Goal: Information Seeking & Learning: Learn about a topic

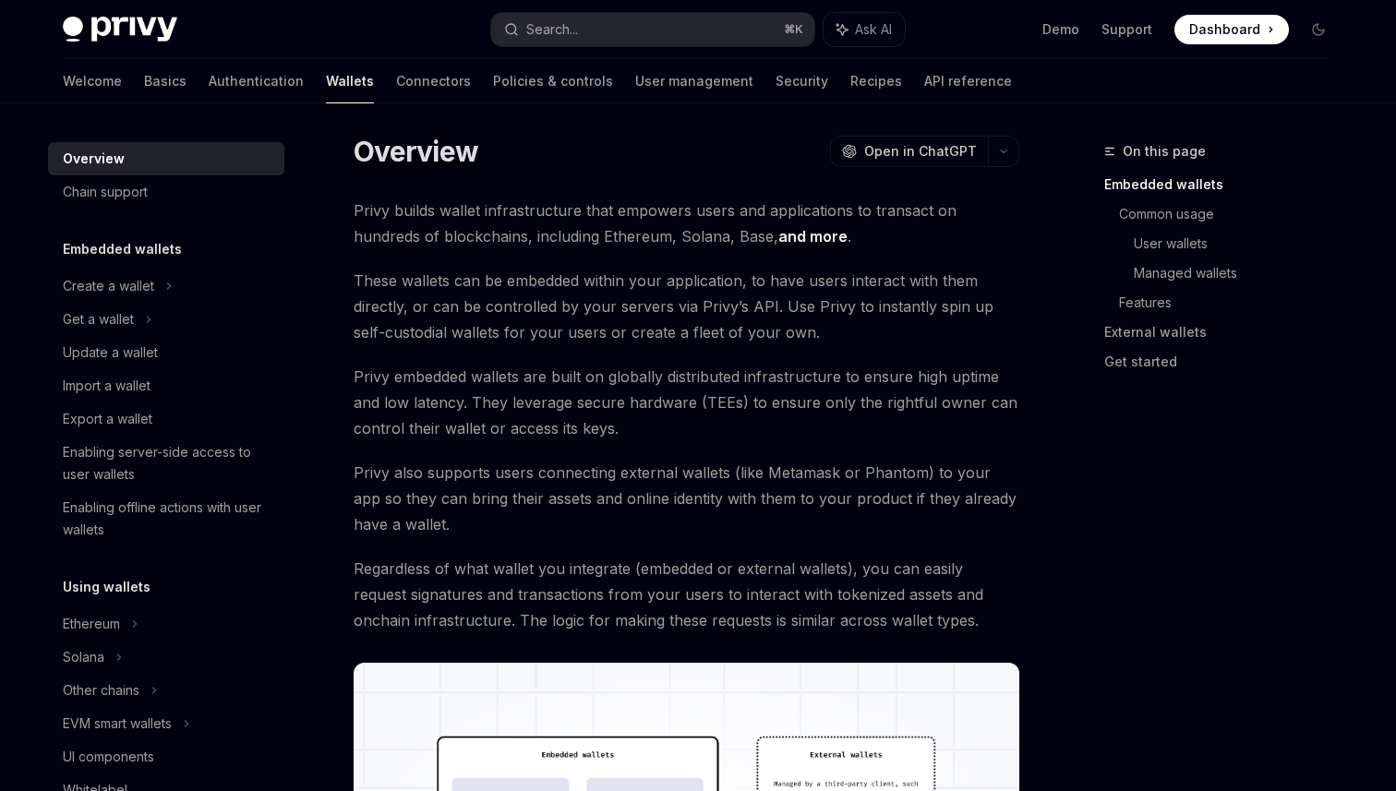
scroll to position [30, 0]
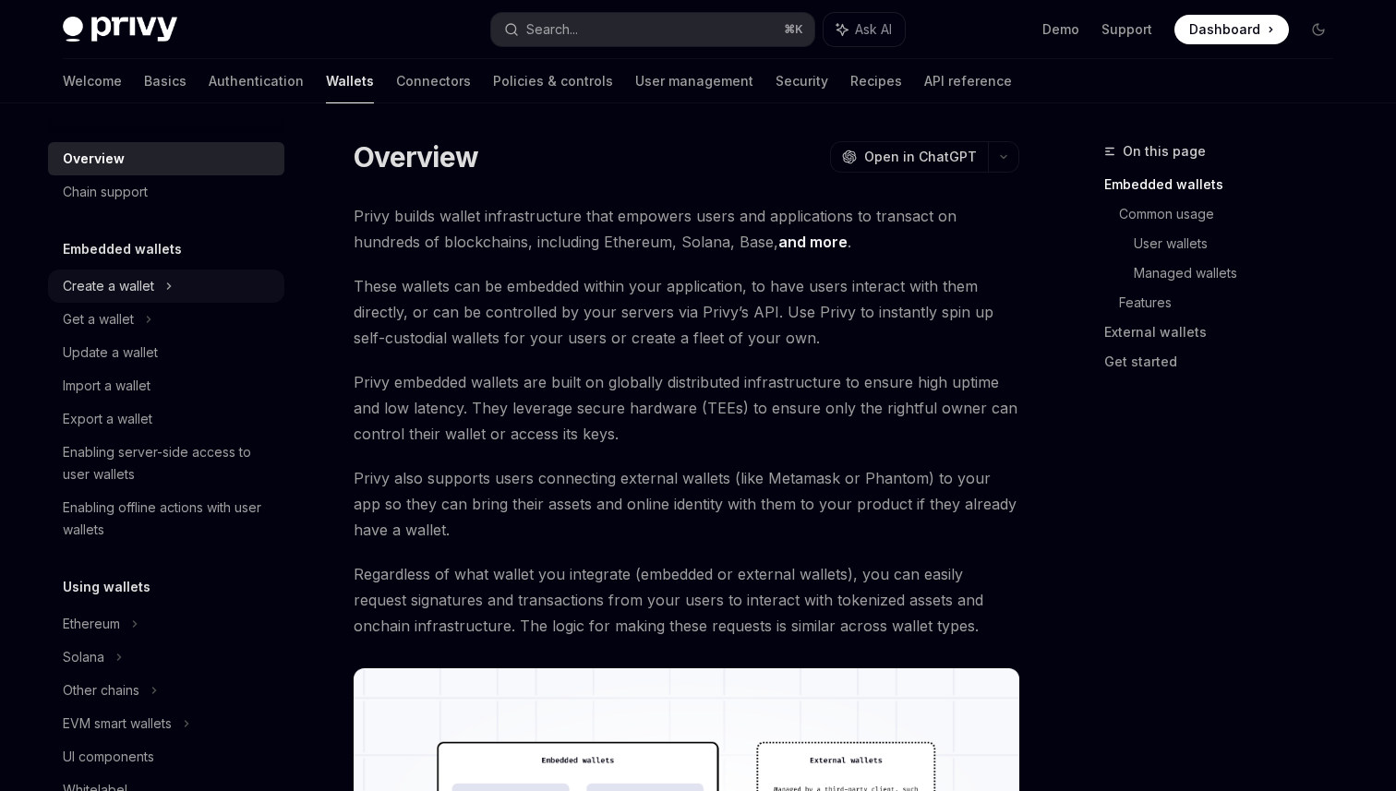
click at [174, 287] on div "Create a wallet" at bounding box center [166, 286] width 236 height 33
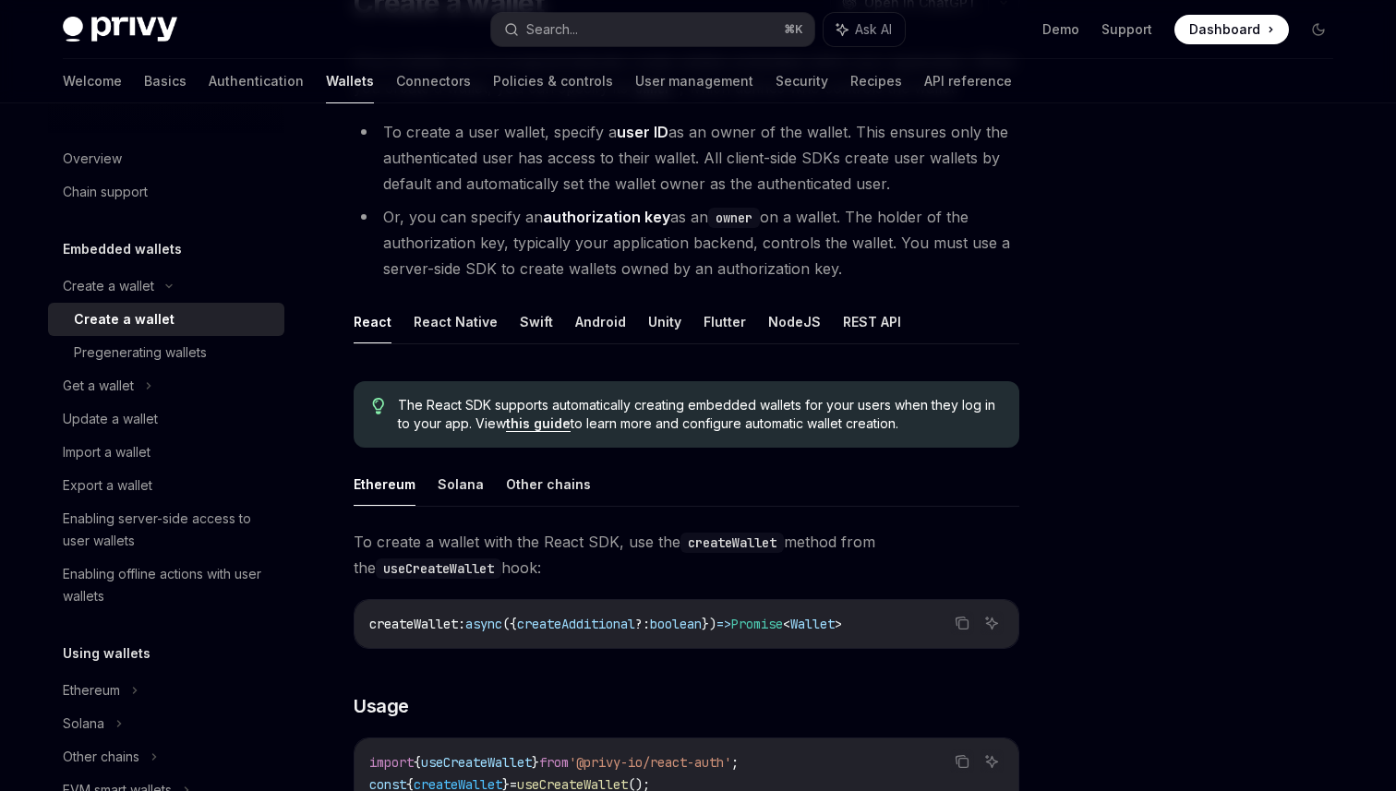
scroll to position [198, 0]
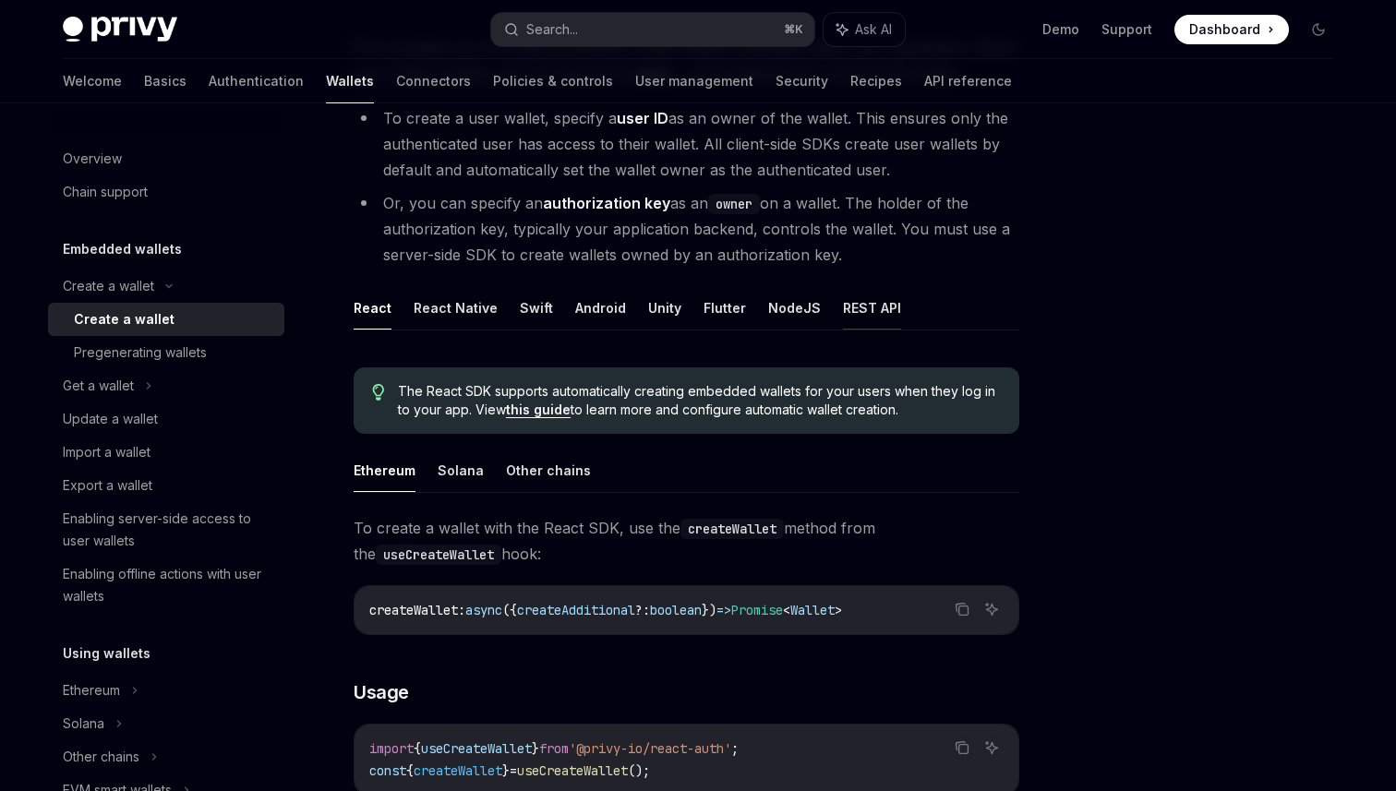
click at [860, 293] on button "REST API" at bounding box center [872, 307] width 58 height 43
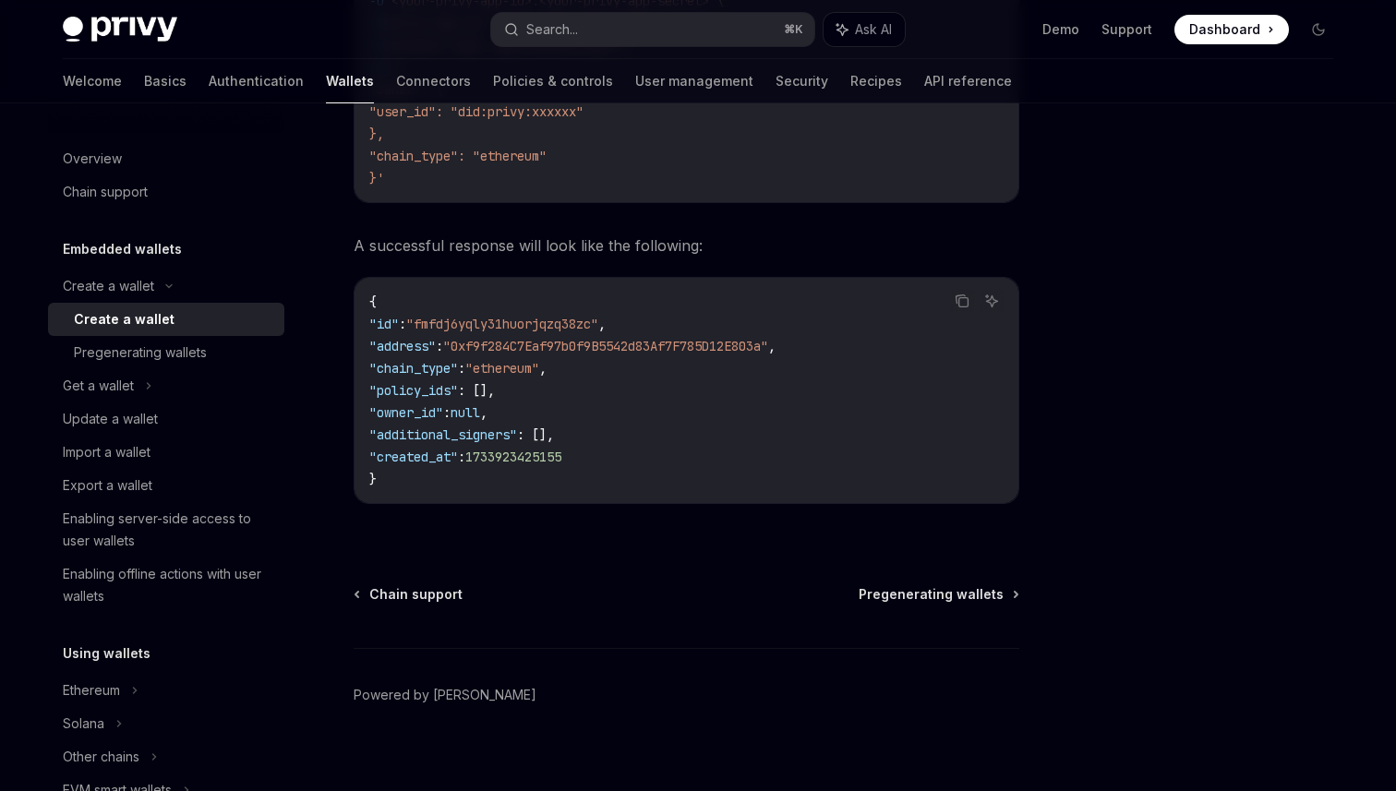
scroll to position [2736, 0]
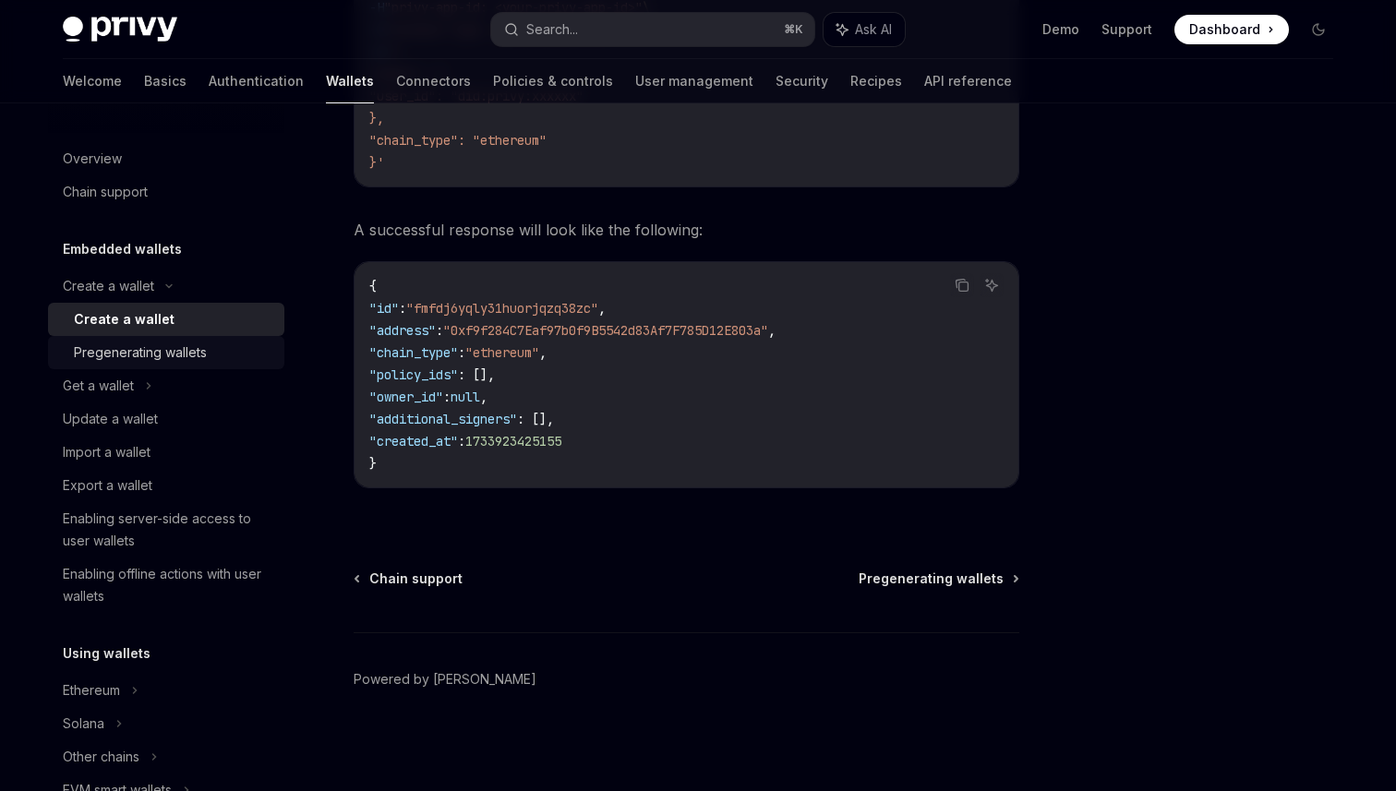
click at [177, 354] on div "Pregenerating wallets" at bounding box center [140, 353] width 133 height 22
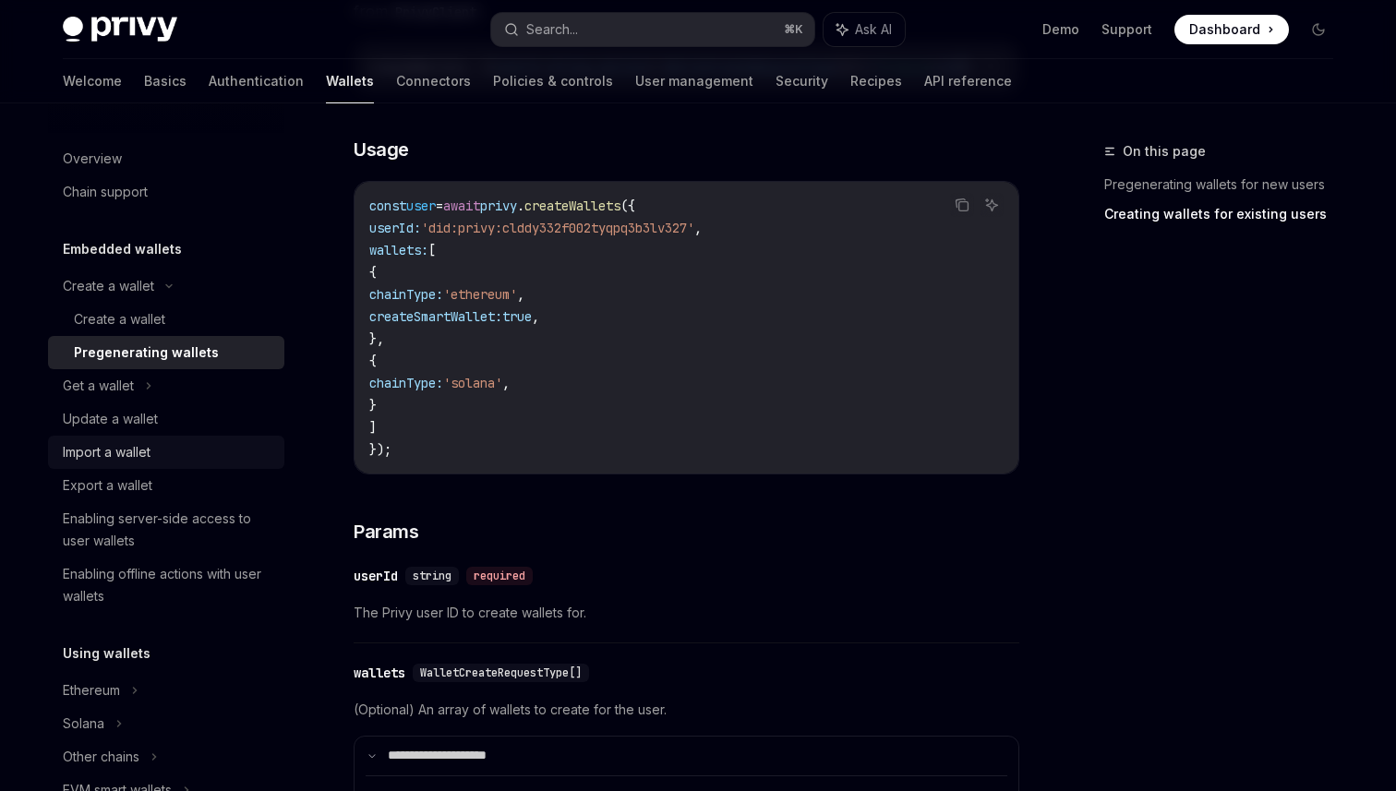
scroll to position [2388, 0]
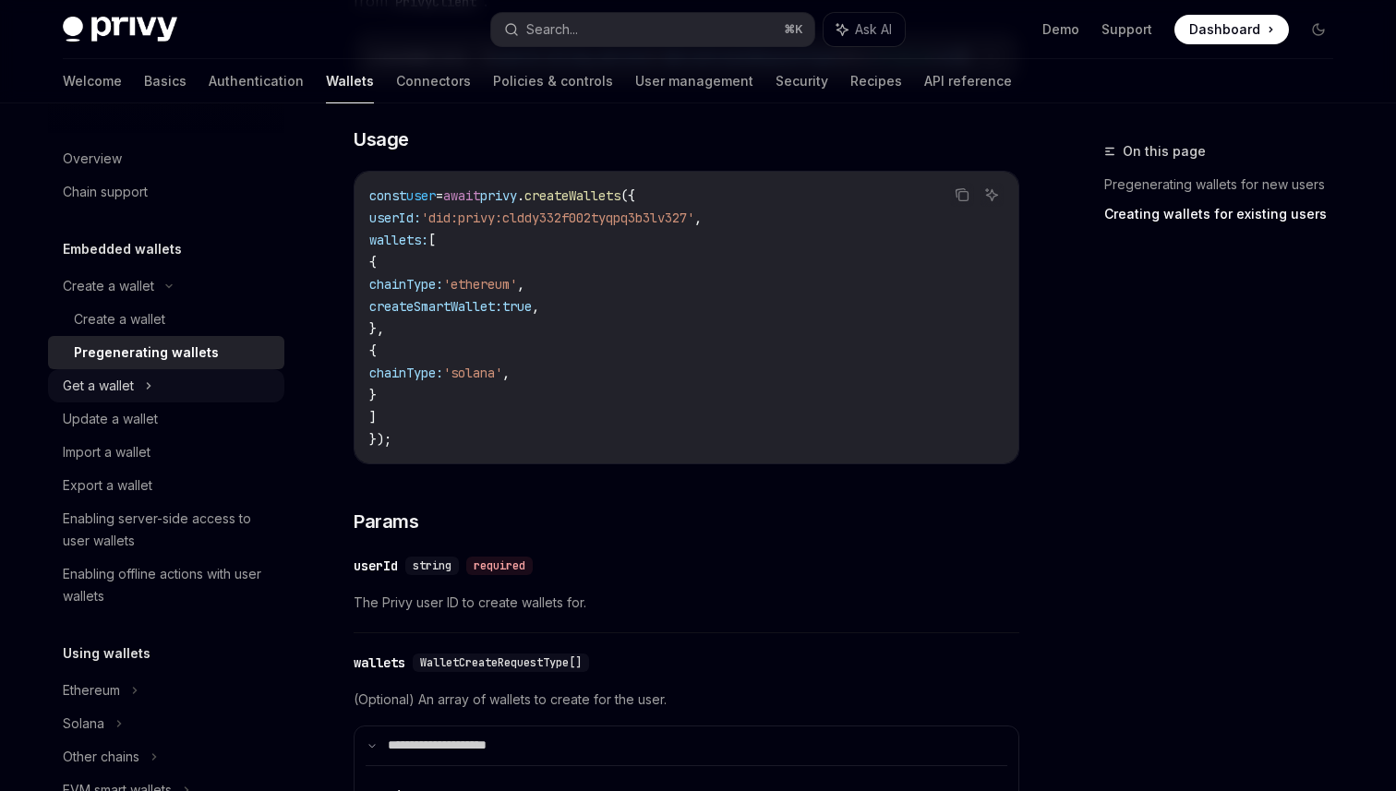
click at [153, 390] on div "Get a wallet" at bounding box center [166, 385] width 236 height 33
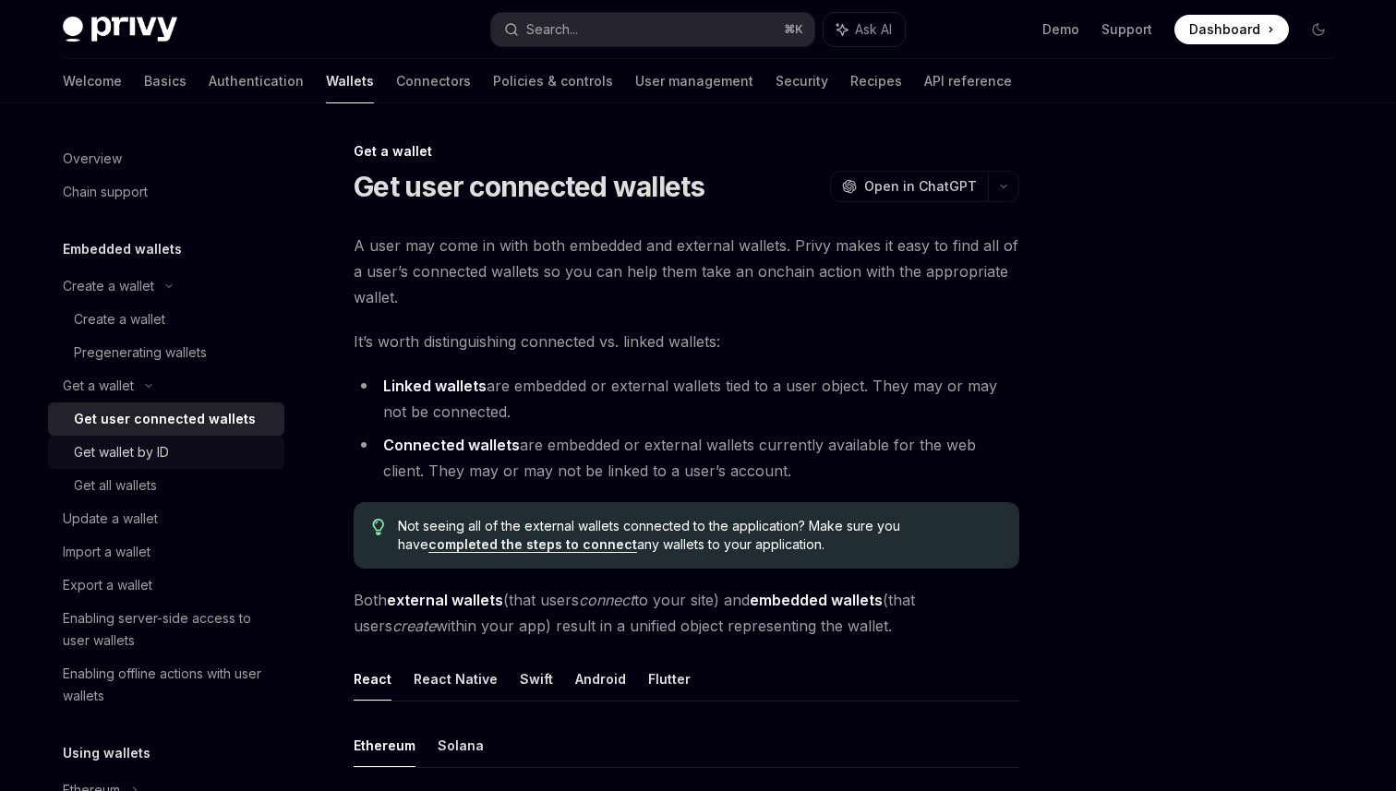
click at [164, 448] on div "Get wallet by ID" at bounding box center [121, 452] width 95 height 22
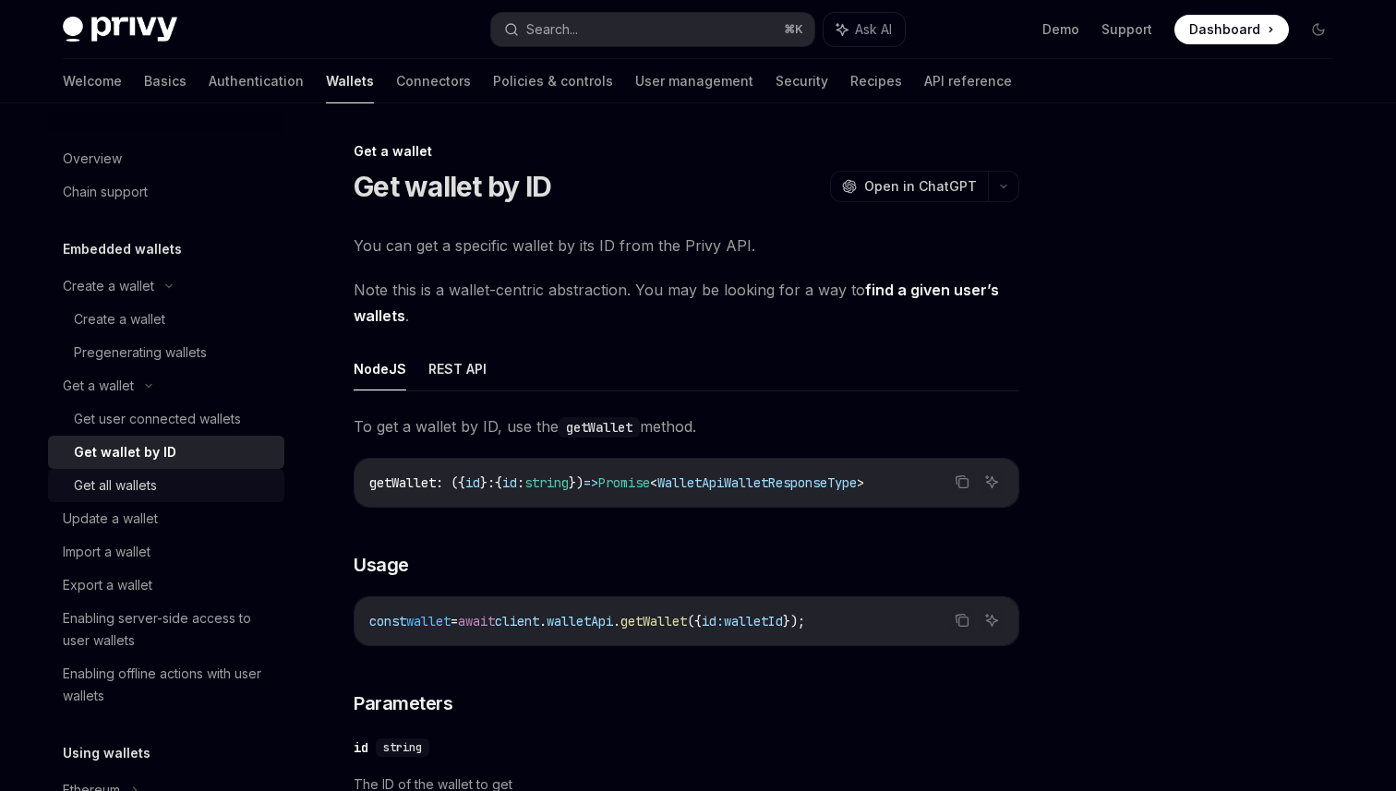
click at [143, 485] on div "Get all wallets" at bounding box center [115, 485] width 83 height 22
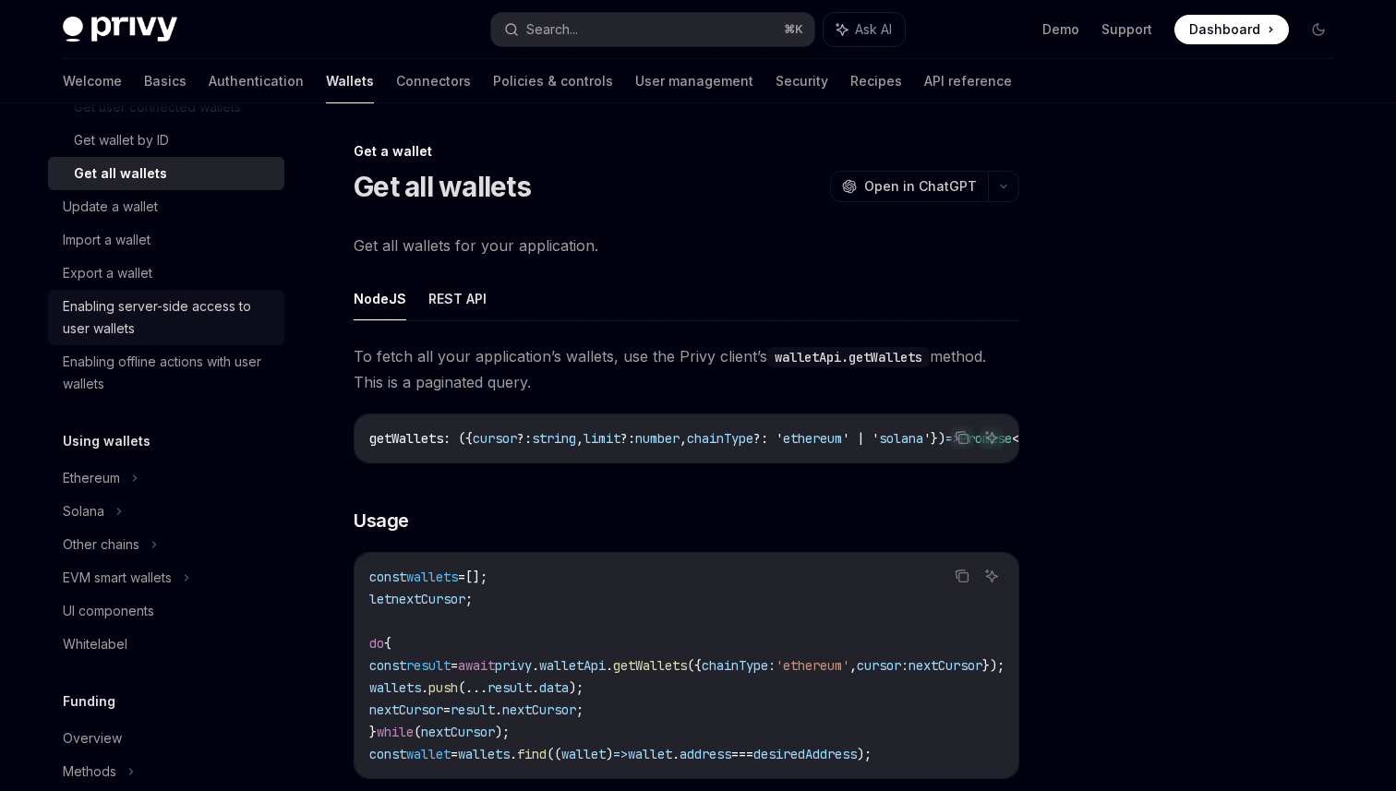
scroll to position [330, 0]
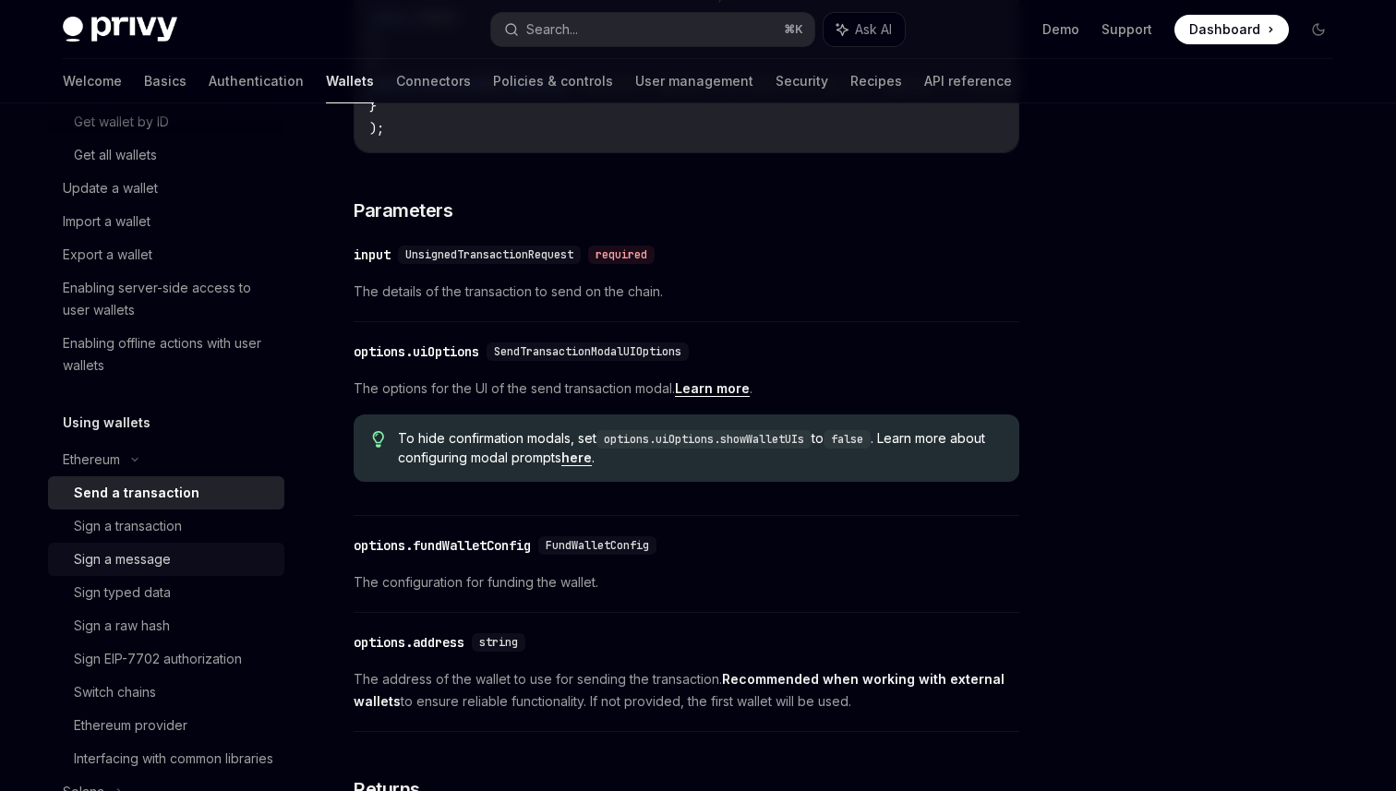
scroll to position [726, 0]
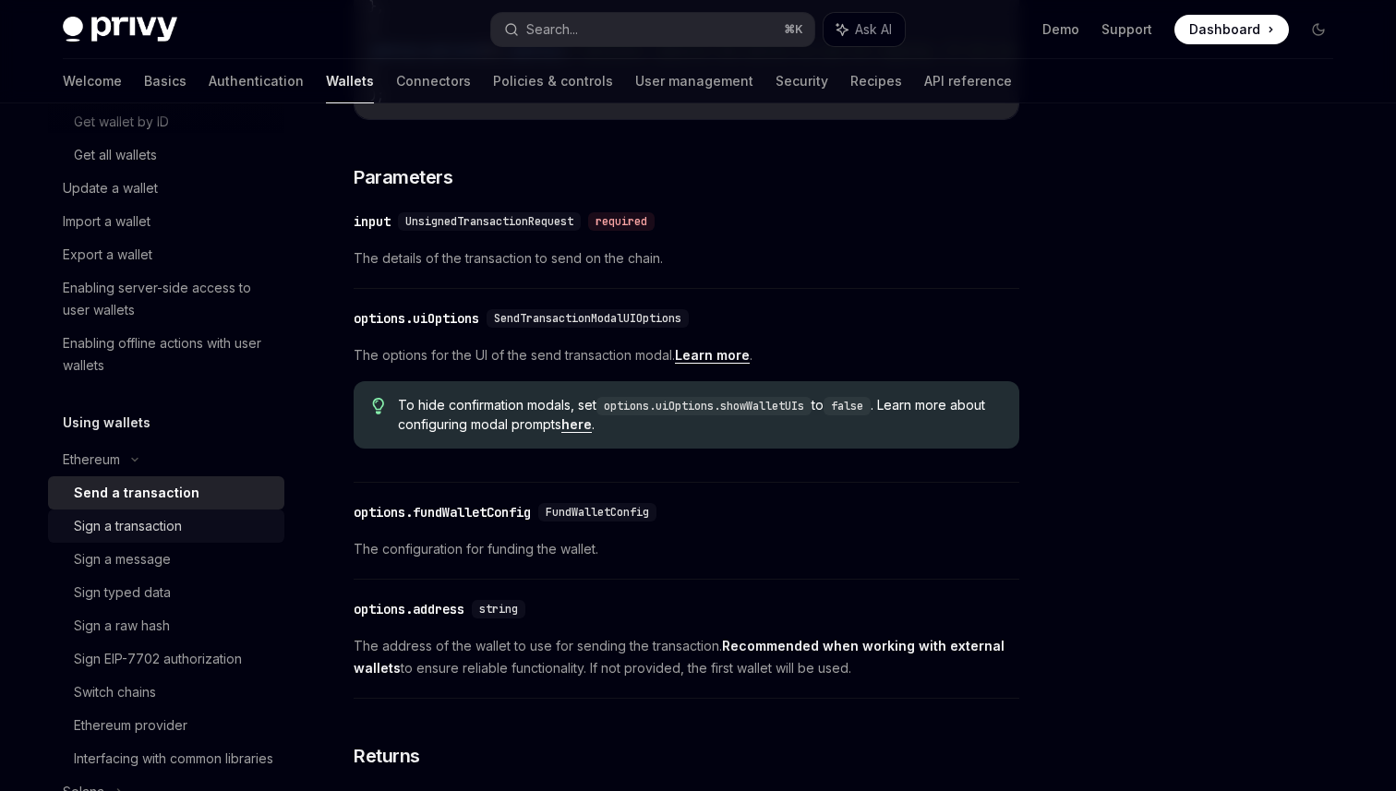
click at [90, 529] on div "Sign a transaction" at bounding box center [128, 526] width 108 height 22
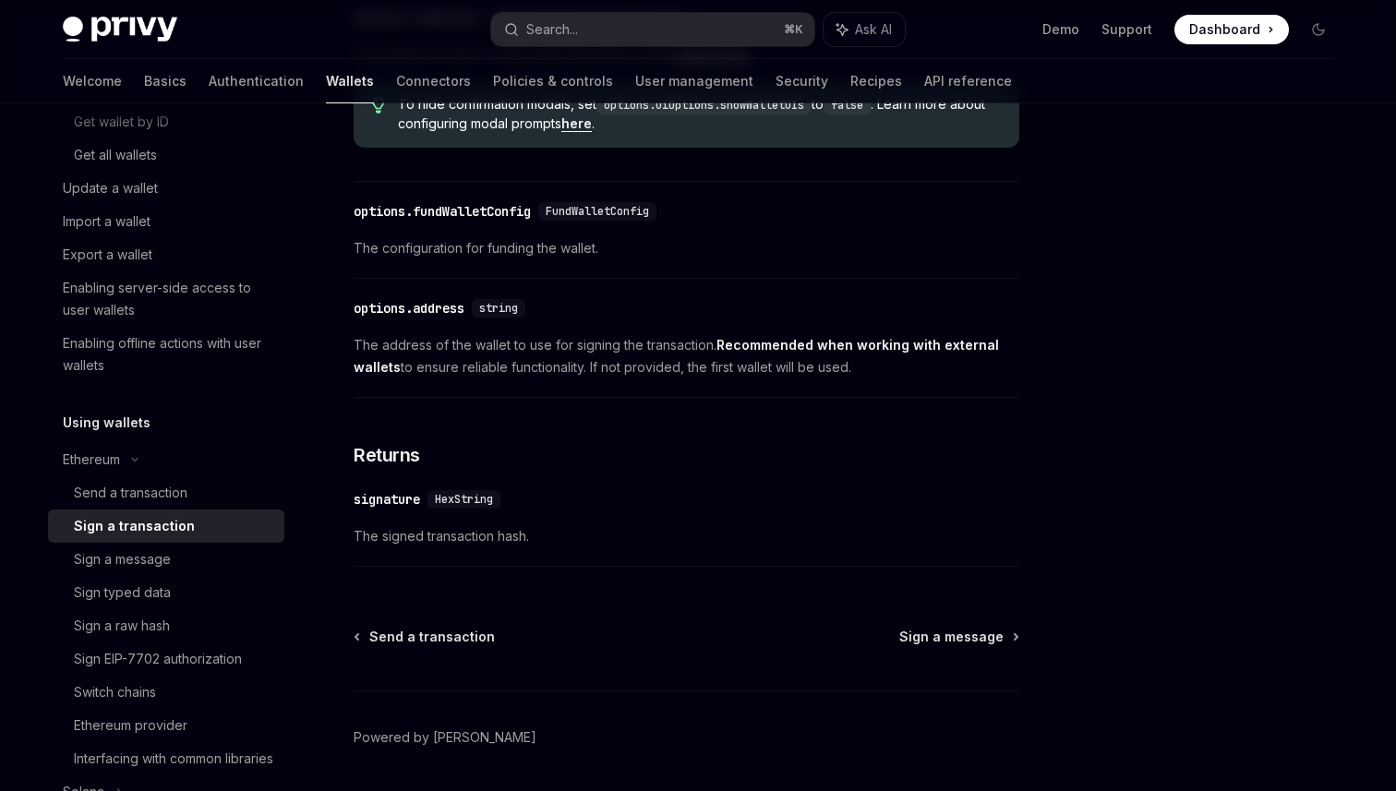
scroll to position [1030, 0]
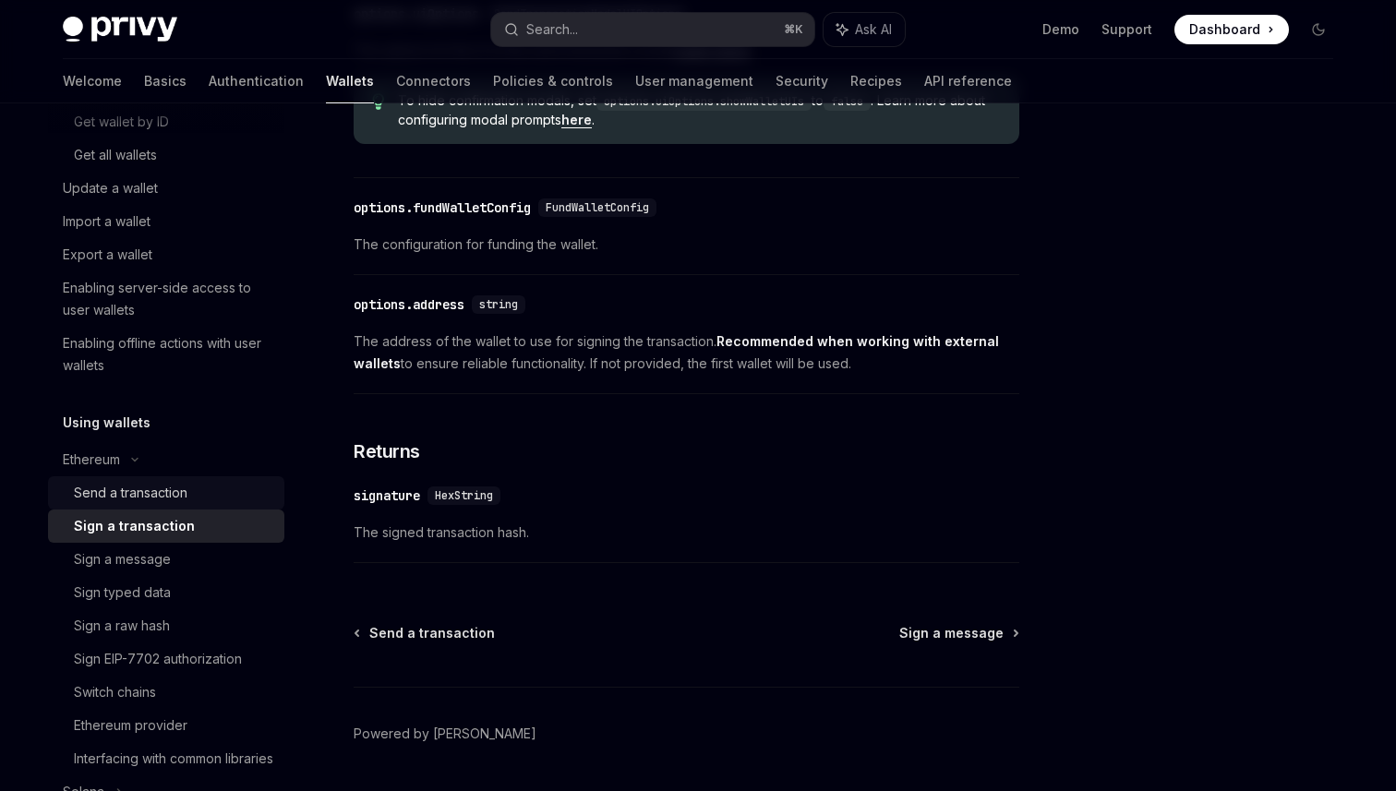
click at [138, 488] on div "Send a transaction" at bounding box center [131, 493] width 114 height 22
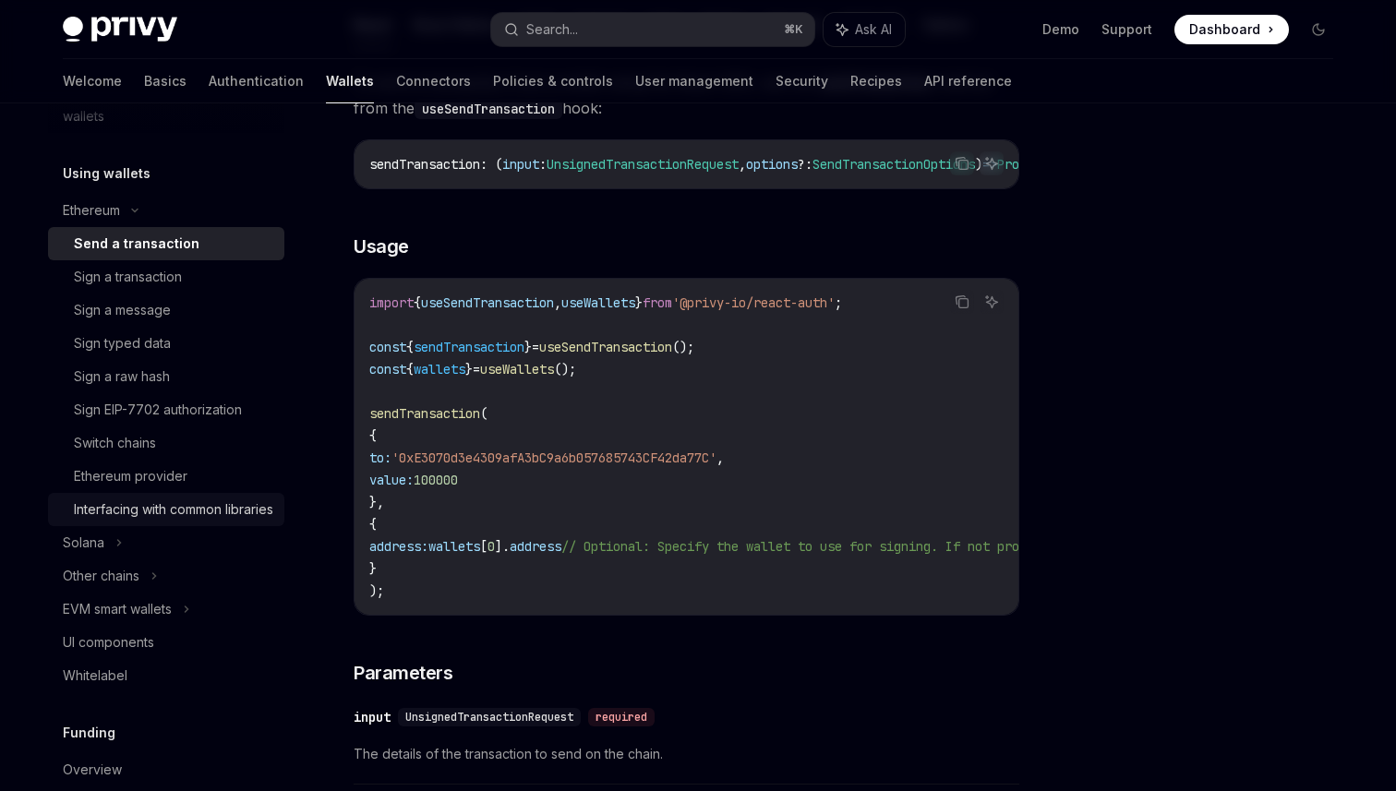
scroll to position [585, 0]
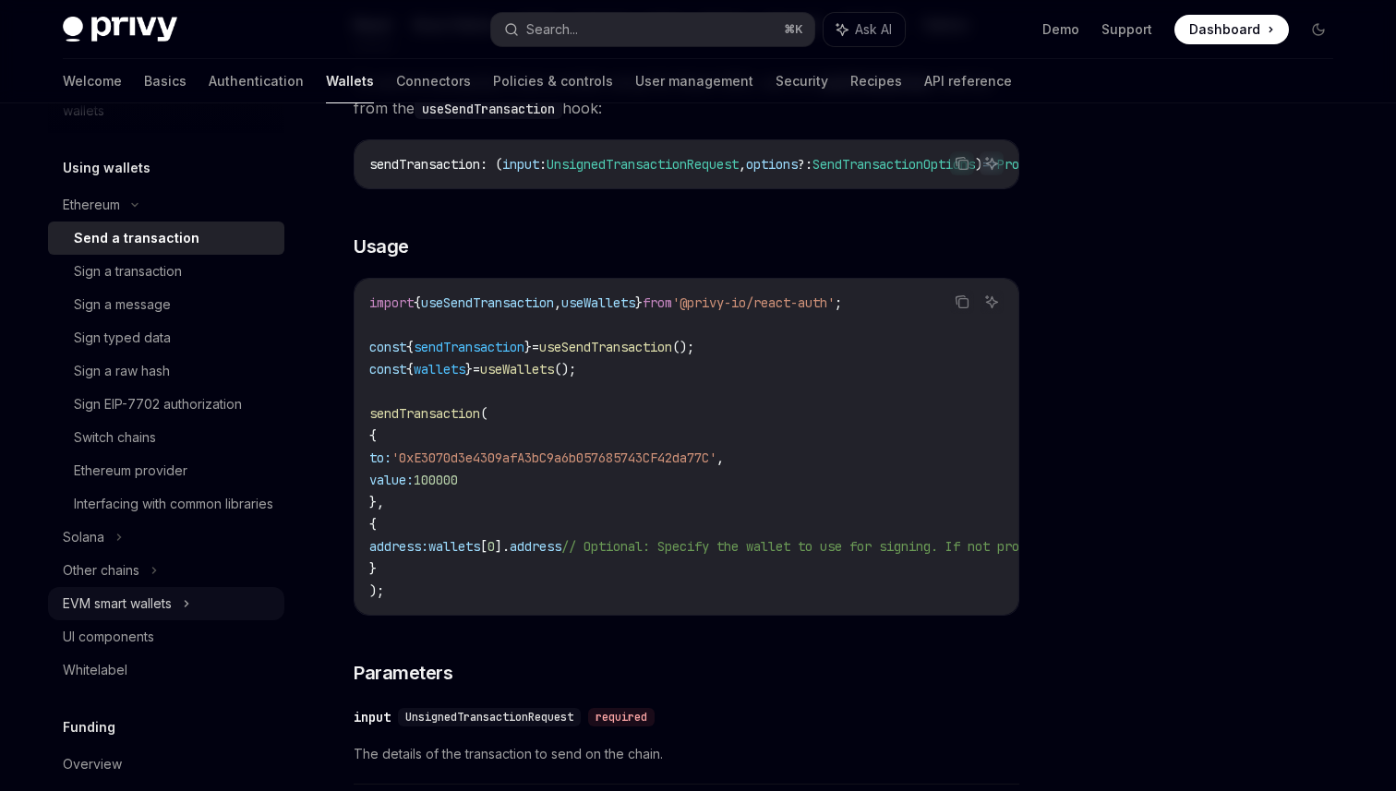
click at [190, 615] on icon at bounding box center [186, 604] width 7 height 22
type textarea "*"
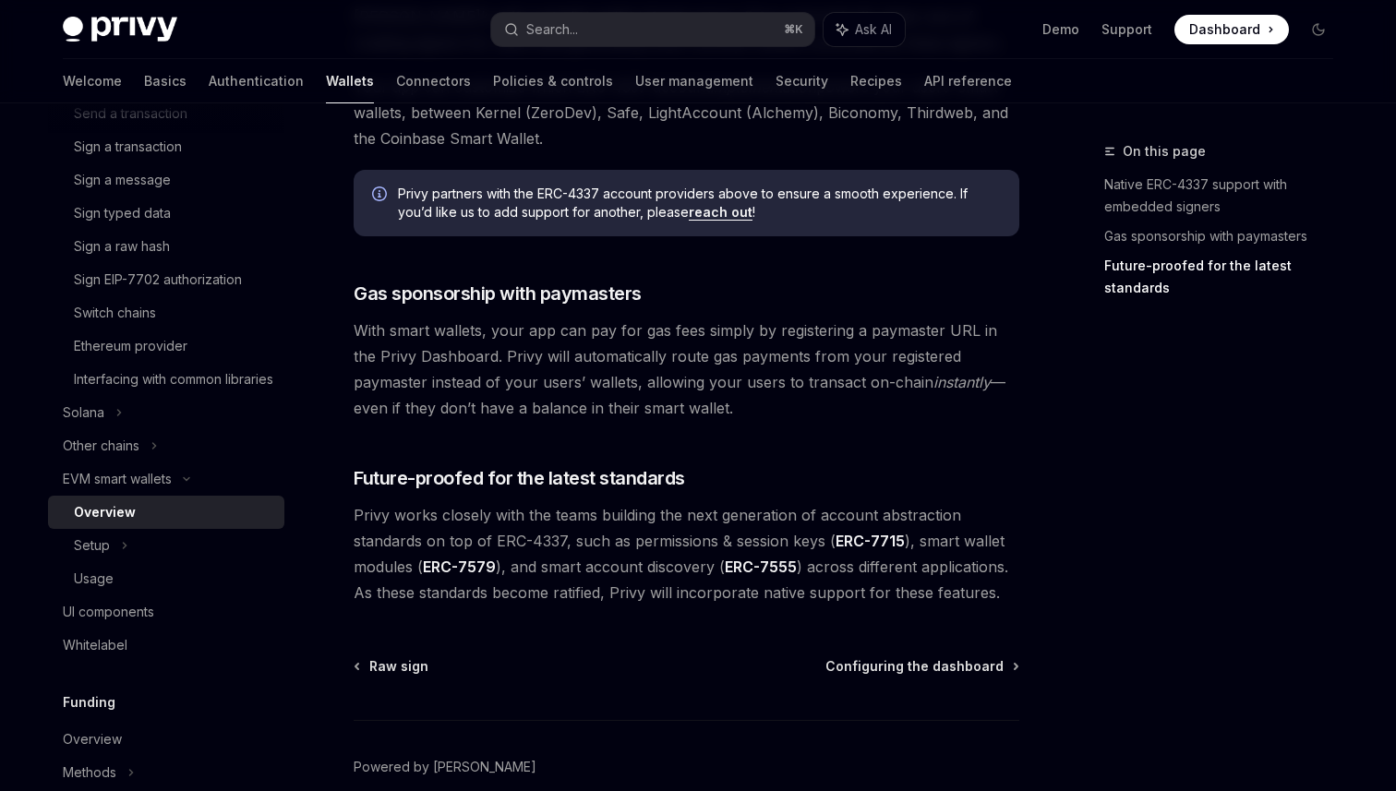
scroll to position [1335, 0]
